Goal: Task Accomplishment & Management: Use online tool/utility

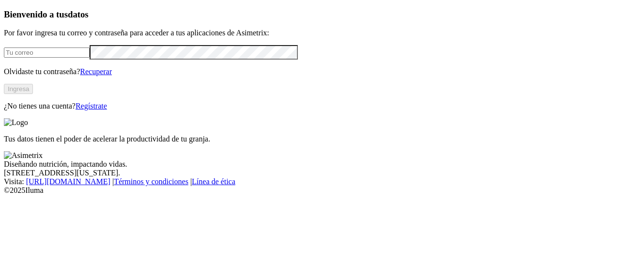
type input "[PERSON_NAME][EMAIL_ADDRESS][PERSON_NAME][DOMAIN_NAME]"
click at [33, 94] on button "Ingresa" at bounding box center [18, 89] width 29 height 10
